Goal: Information Seeking & Learning: Learn about a topic

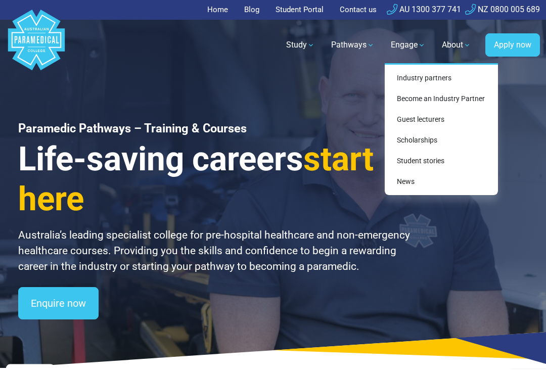
click at [528, 113] on div "Paramedic Pathways – Training & Courses Life-saving careers start here Australi…" at bounding box center [273, 184] width 546 height 368
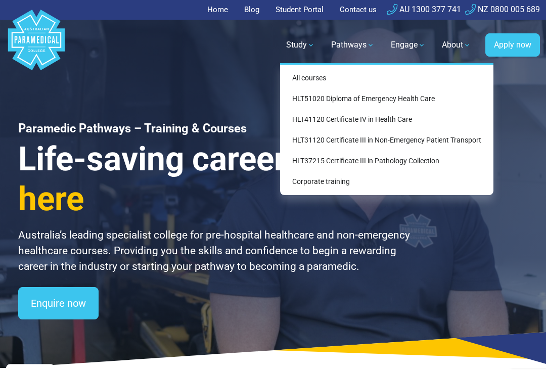
click at [303, 79] on link "All courses" at bounding box center [386, 78] width 205 height 19
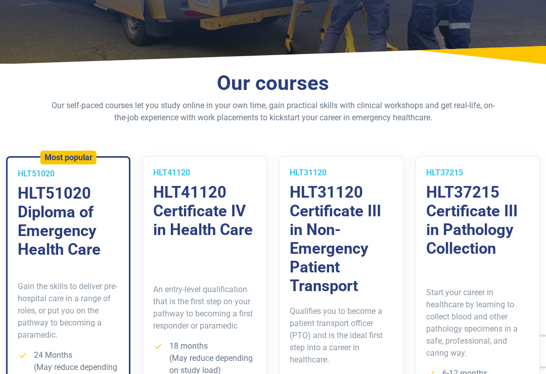
scroll to position [148, 0]
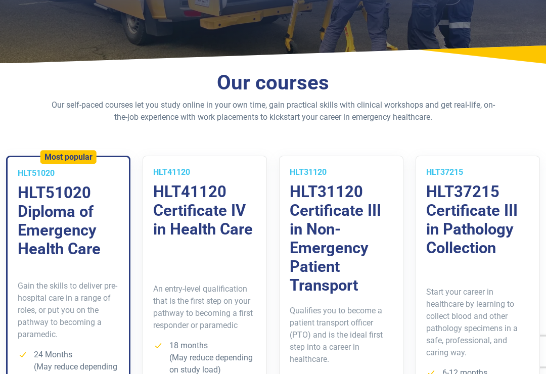
click at [61, 209] on h3 "HLT51020 Diploma of Emergency Health Care" at bounding box center [68, 221] width 101 height 75
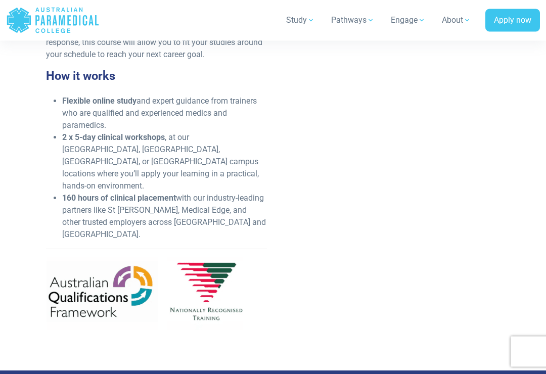
scroll to position [479, 0]
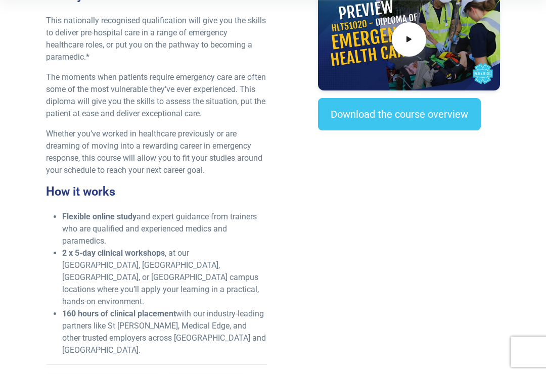
click at [456, 108] on link "Download the course overview" at bounding box center [399, 114] width 163 height 32
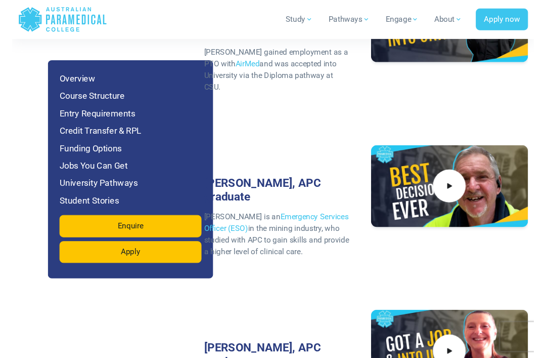
scroll to position [4874, 0]
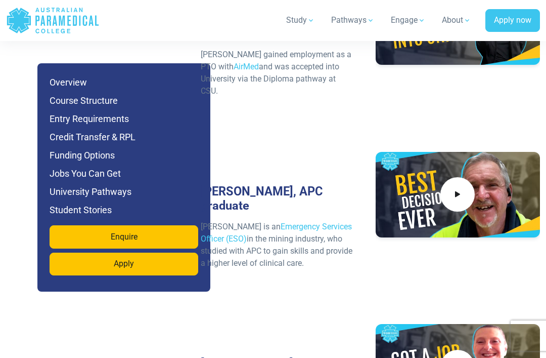
click at [63, 82] on h6 "Overview" at bounding box center [124, 82] width 149 height 14
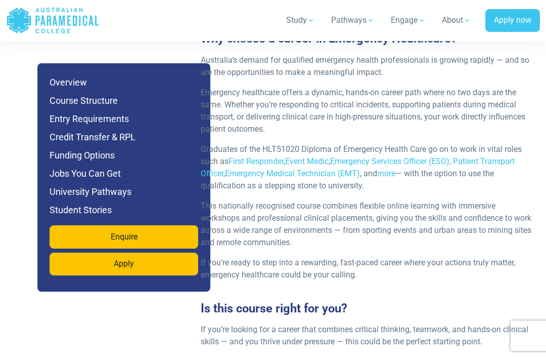
scroll to position [1329, 0]
click at [61, 134] on h6 "Credit Transfer & RPL" at bounding box center [124, 137] width 149 height 14
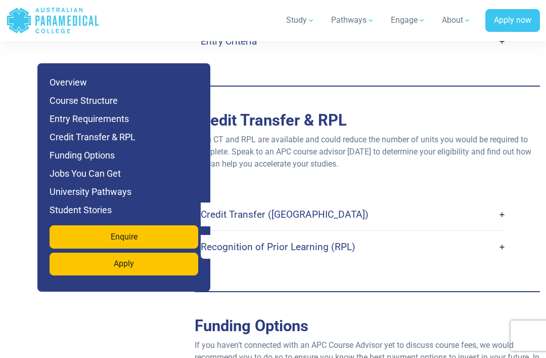
scroll to position [3257, 0]
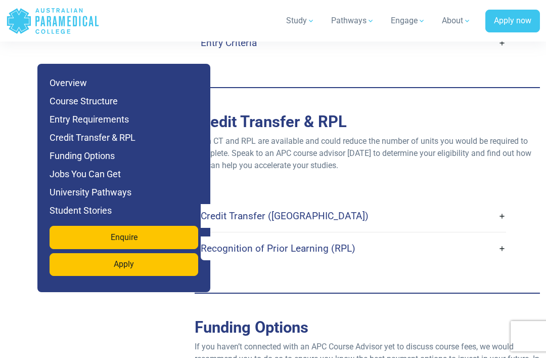
click at [503, 203] on link "Credit Transfer (CT)" at bounding box center [353, 215] width 305 height 24
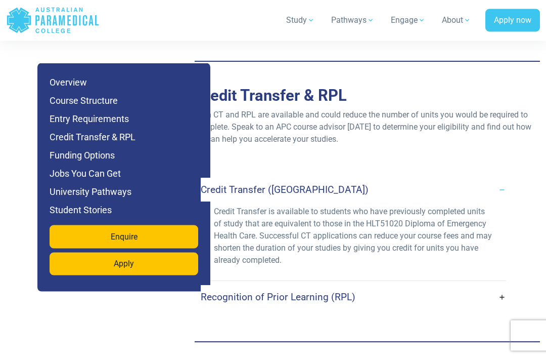
scroll to position [3262, 0]
click at [503, 285] on link "Recognition of Prior Learning (RPL)" at bounding box center [353, 297] width 305 height 24
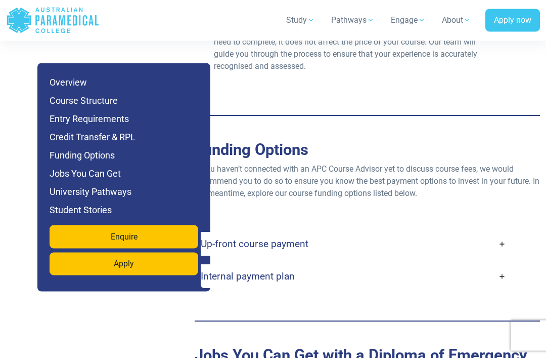
scroll to position [3587, 0]
click at [504, 232] on link "Up-front course payment" at bounding box center [353, 244] width 305 height 24
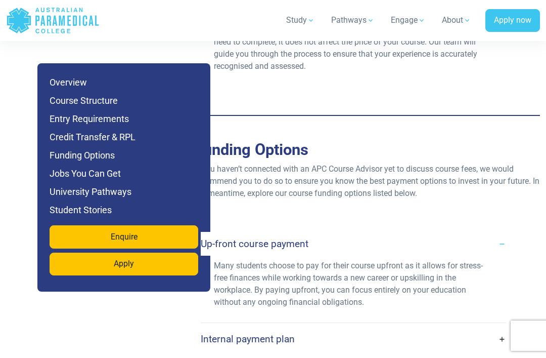
click at [499, 327] on link "Internal payment plan" at bounding box center [353, 339] width 305 height 24
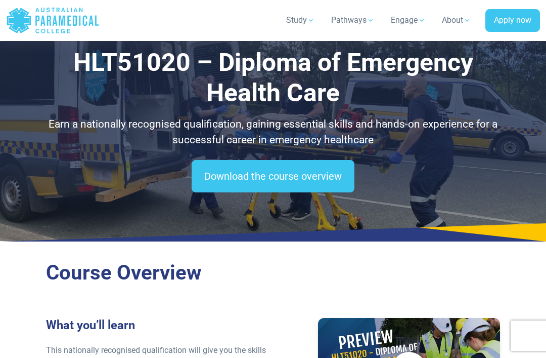
scroll to position [0, 0]
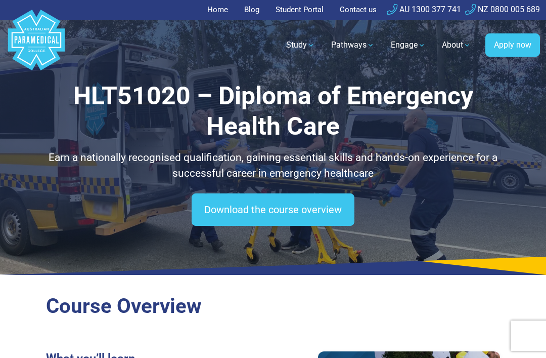
click at [521, 97] on div "HLT51020 – Diploma of Emergency Health Care Earn a nationally recognised qualif…" at bounding box center [273, 137] width 546 height 274
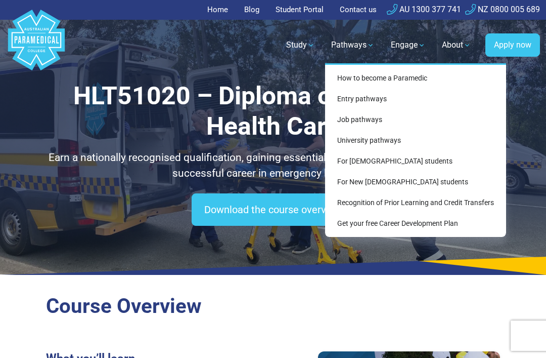
click at [415, 82] on link "How to become a Paramedic" at bounding box center [415, 78] width 173 height 19
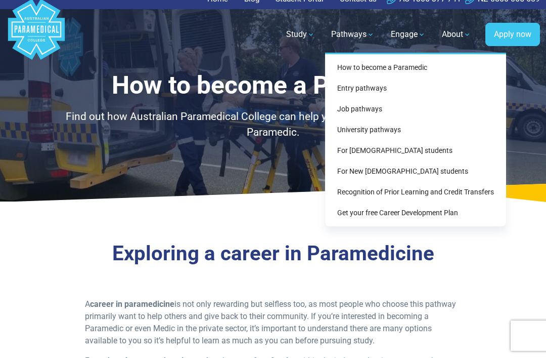
scroll to position [12, 0]
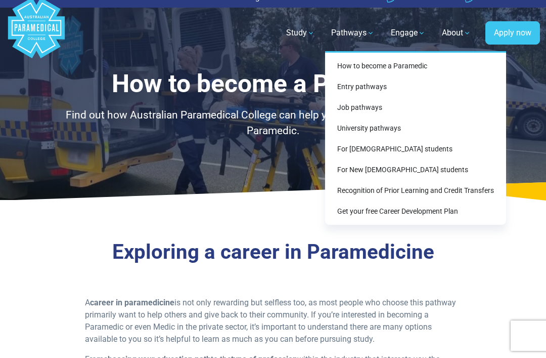
click at [385, 215] on link "Get your free Career Development Plan" at bounding box center [415, 211] width 173 height 19
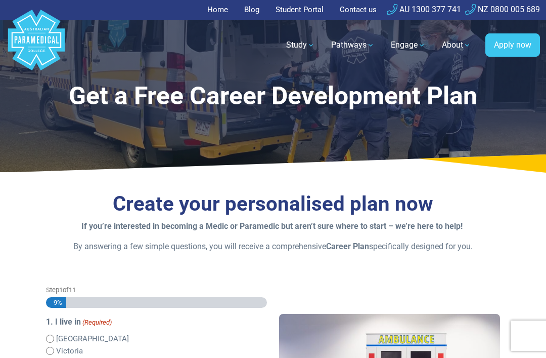
click at [376, 137] on div "Get a Free Career Development Plan" at bounding box center [273, 86] width 546 height 172
